Goal: Information Seeking & Learning: Learn about a topic

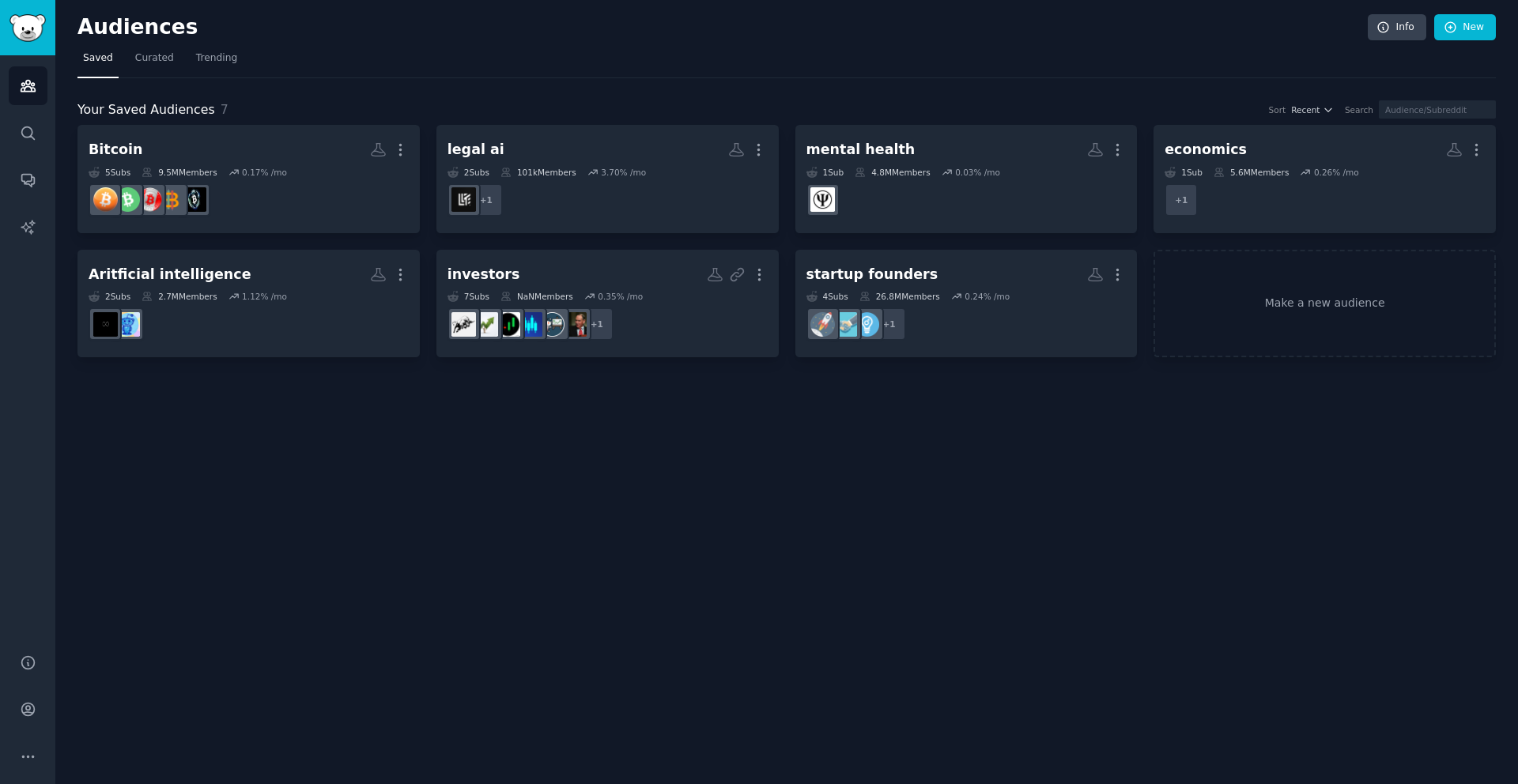
click at [552, 48] on nav "Saved Curated Trending" at bounding box center [787, 62] width 1419 height 33
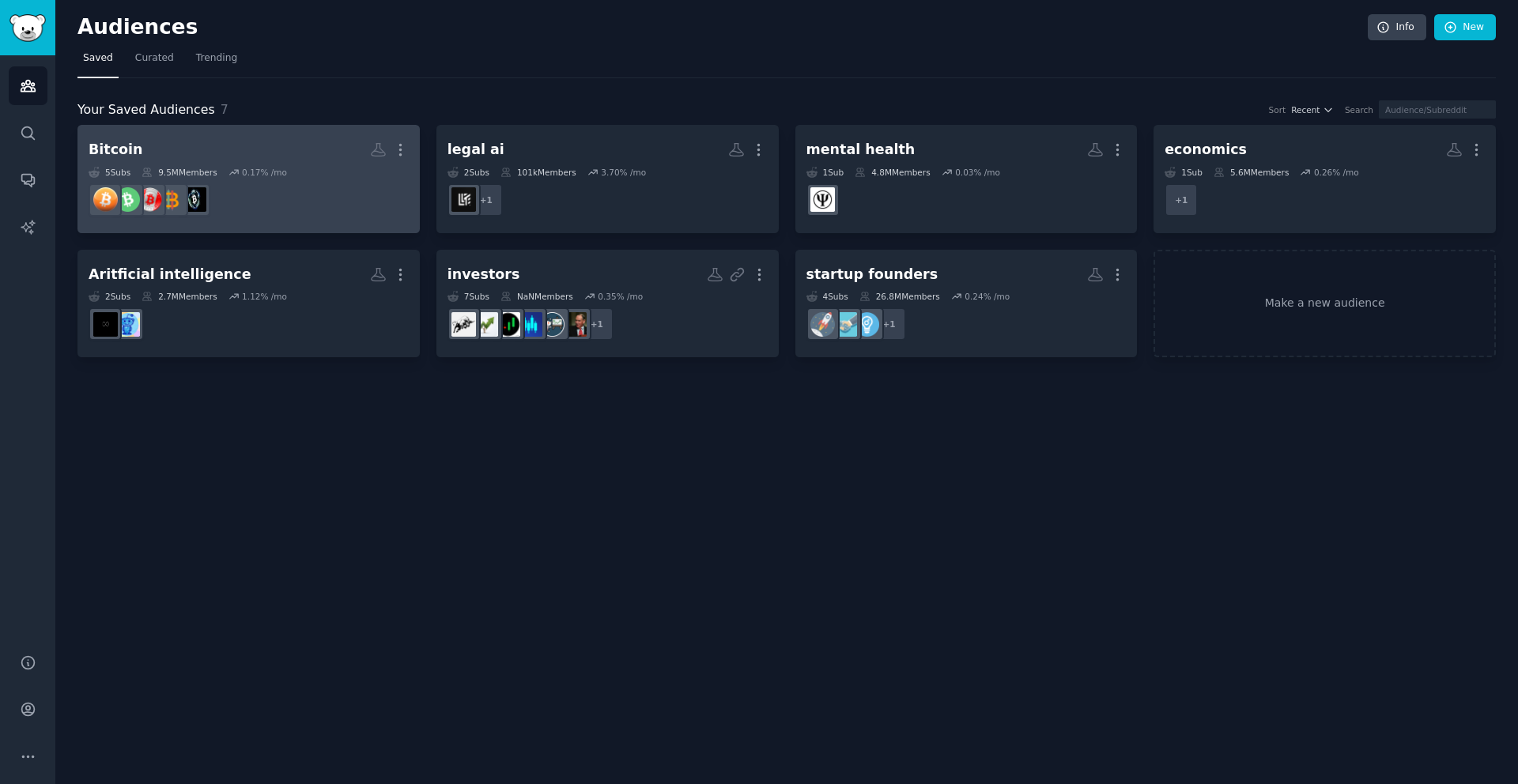
click at [298, 130] on link "Bitcoin More 5 Sub s 9.5M Members 0.17 % /mo" at bounding box center [249, 179] width 342 height 108
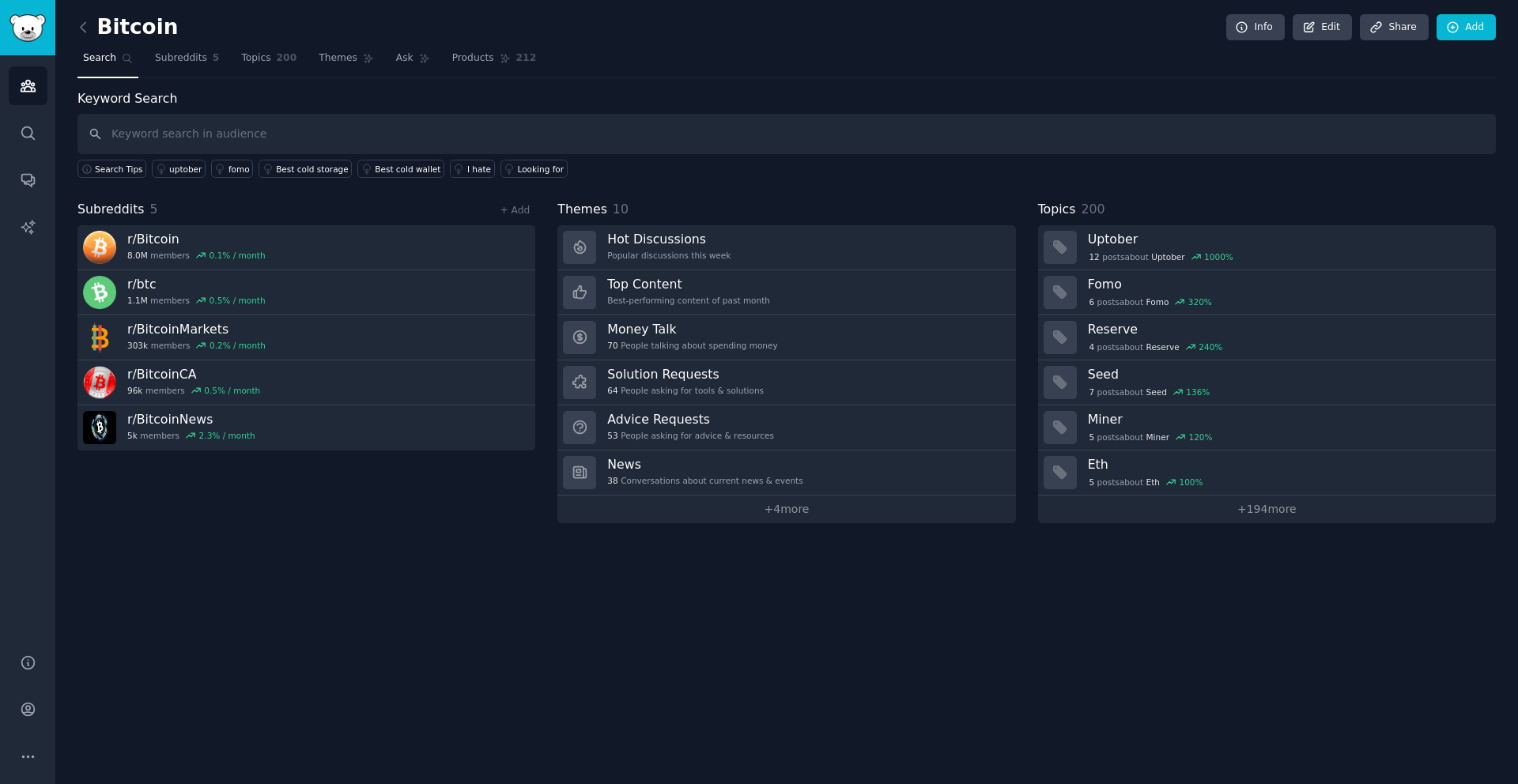
click at [767, 202] on div "Themes 10" at bounding box center [786, 210] width 458 height 20
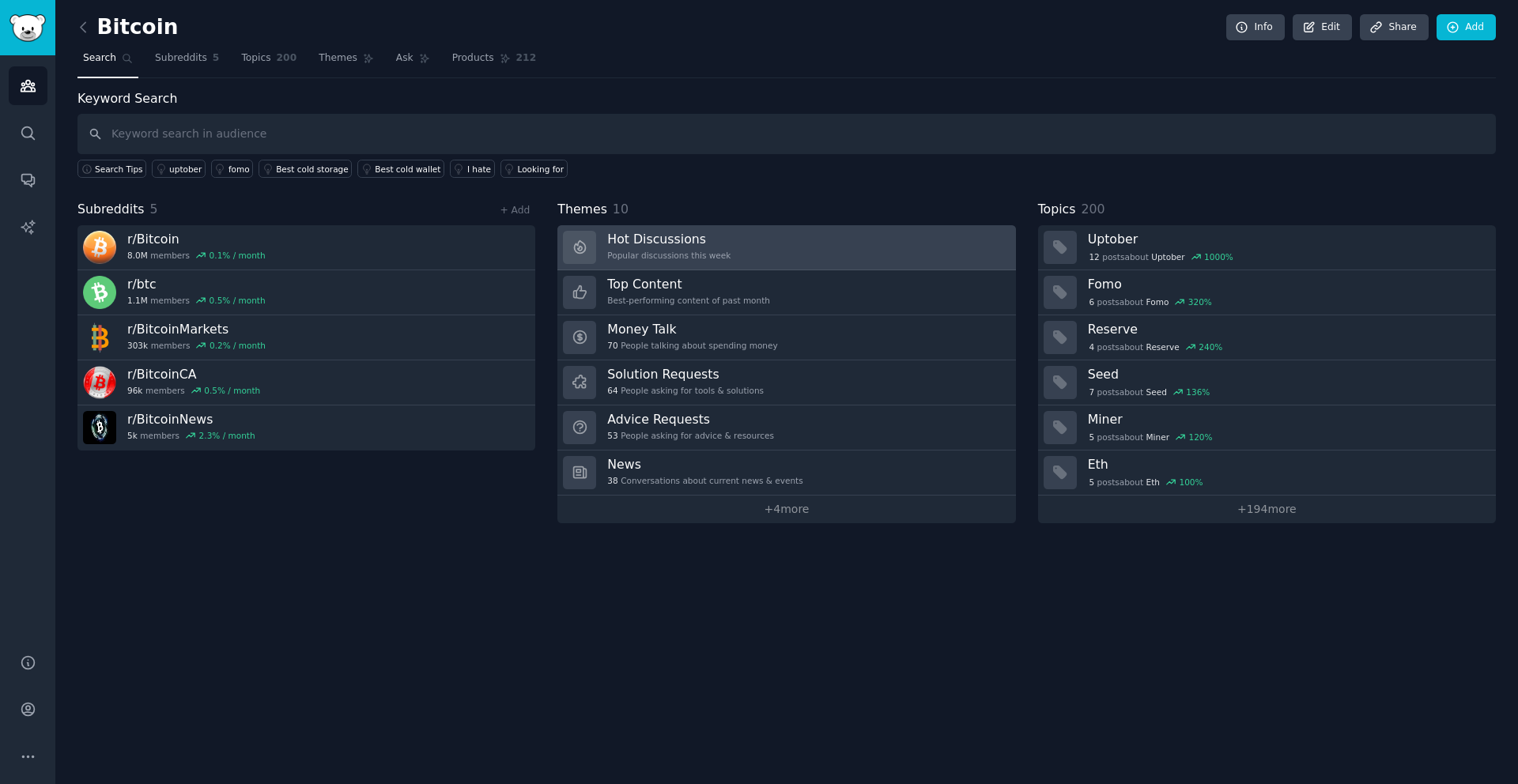
click at [755, 241] on link "Hot Discussions Popular discussions this week" at bounding box center [786, 248] width 458 height 45
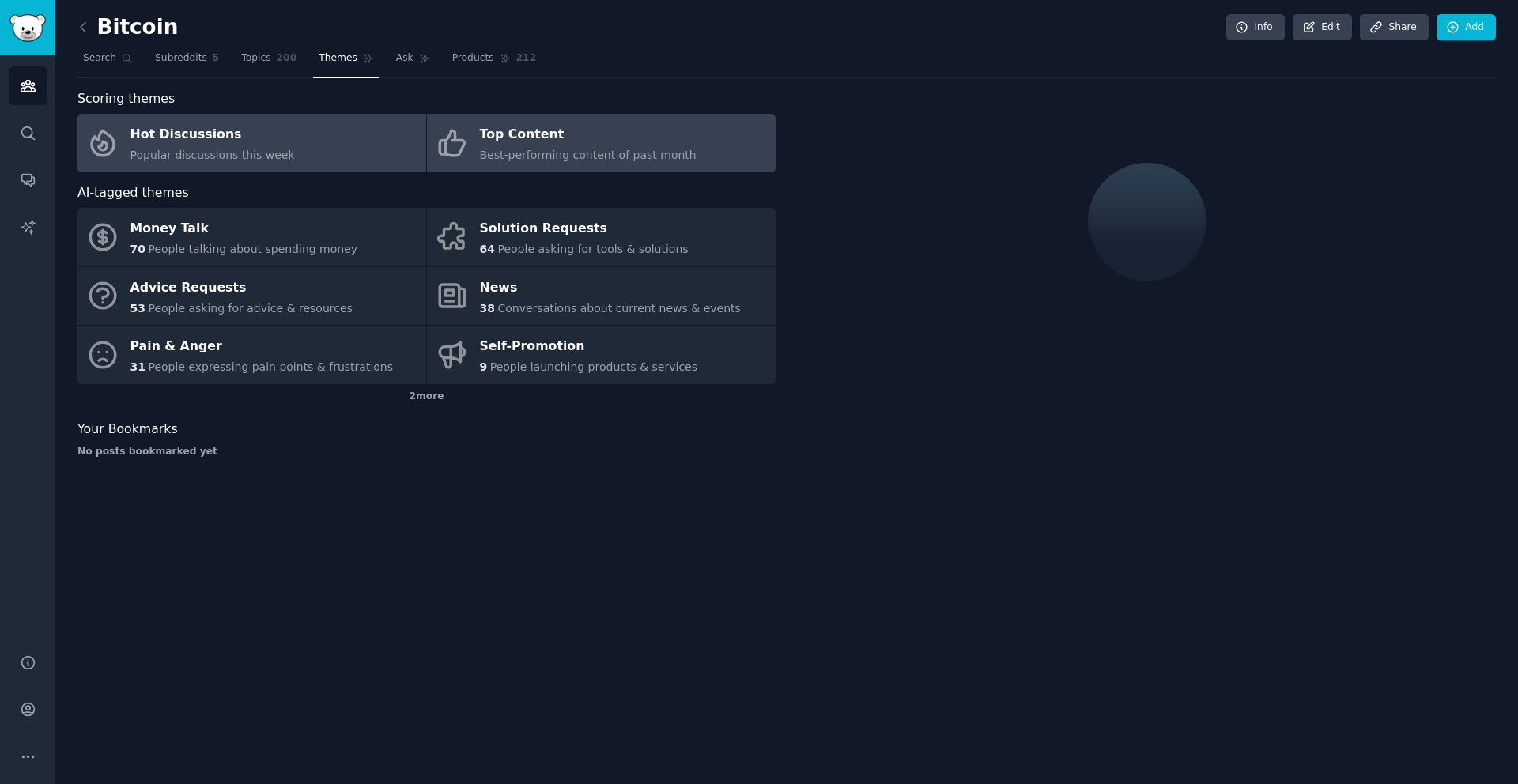
click at [672, 129] on div "Top Content" at bounding box center [588, 135] width 217 height 25
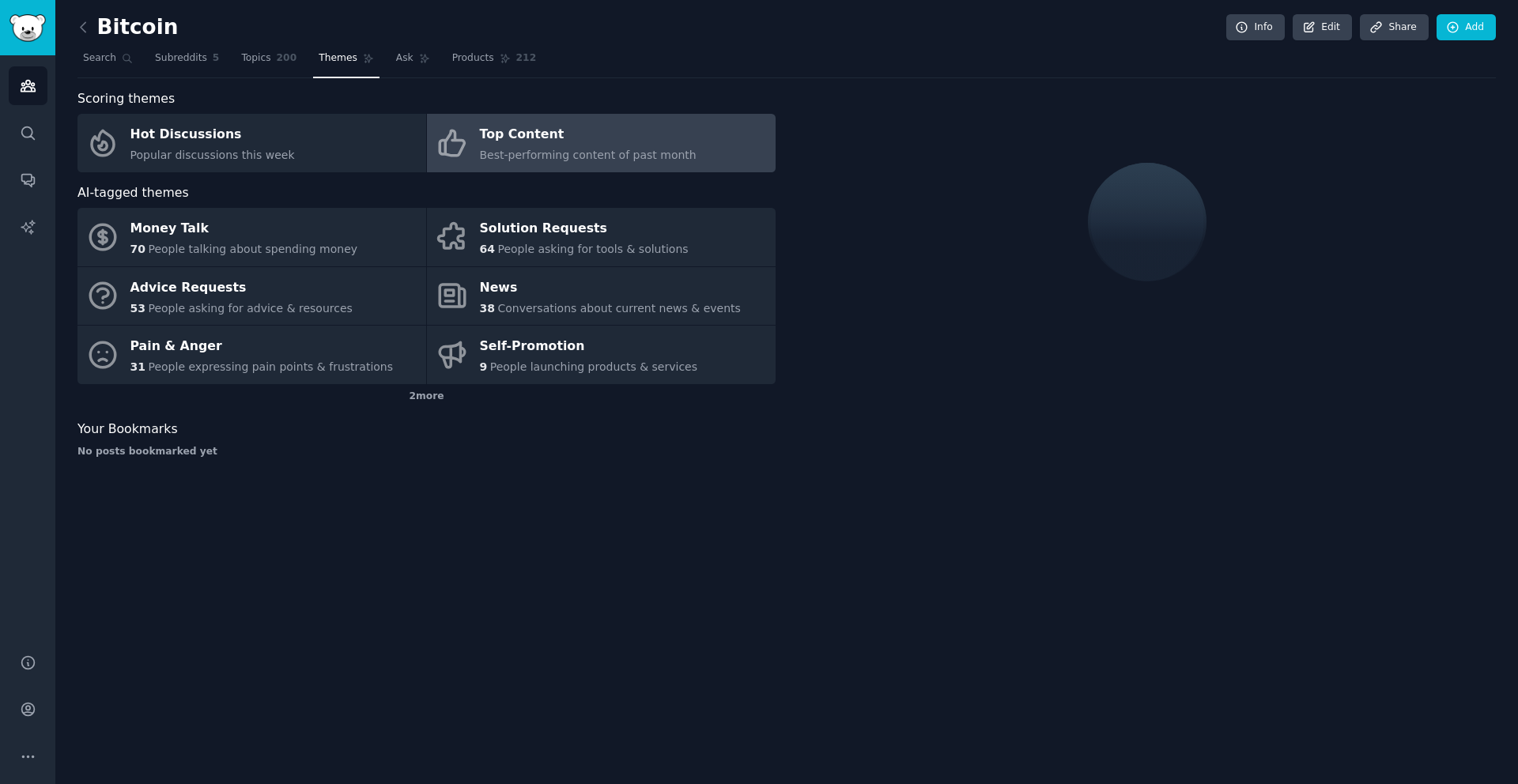
click at [808, 72] on nav "Search Subreddits 5 Topics 200 Themes Ask Products 212" at bounding box center [787, 62] width 1419 height 33
click at [806, 139] on div at bounding box center [1147, 222] width 698 height 265
